Goal: Task Accomplishment & Management: Manage account settings

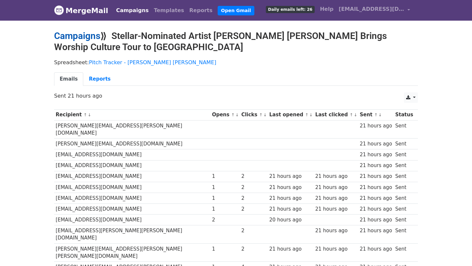
click at [78, 36] on link "Campaigns" at bounding box center [77, 36] width 46 height 11
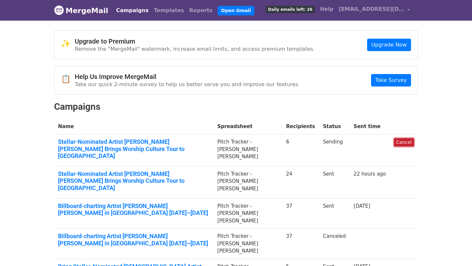
click at [402, 142] on link "Cancel" at bounding box center [404, 142] width 20 height 8
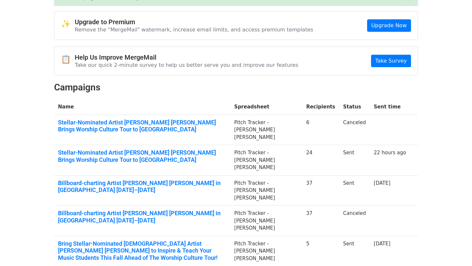
scroll to position [51, 0]
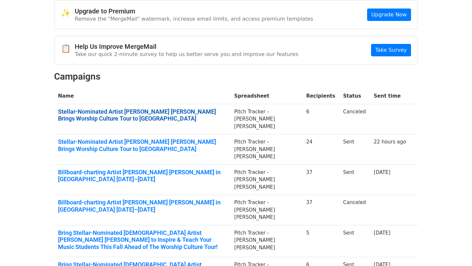
click at [156, 114] on link "Stellar-Nominated Artist Jordan G. Welch Brings Worship Culture Tour to Atlanta" at bounding box center [142, 115] width 169 height 14
